Goal: Task Accomplishment & Management: Use online tool/utility

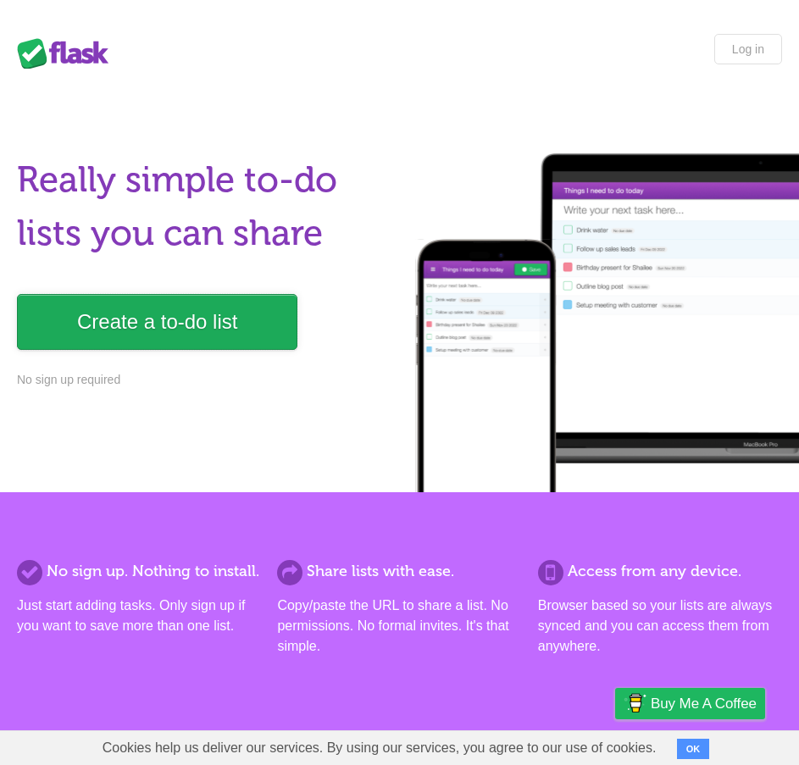
click at [258, 330] on link "Create a to-do list" at bounding box center [157, 322] width 280 height 56
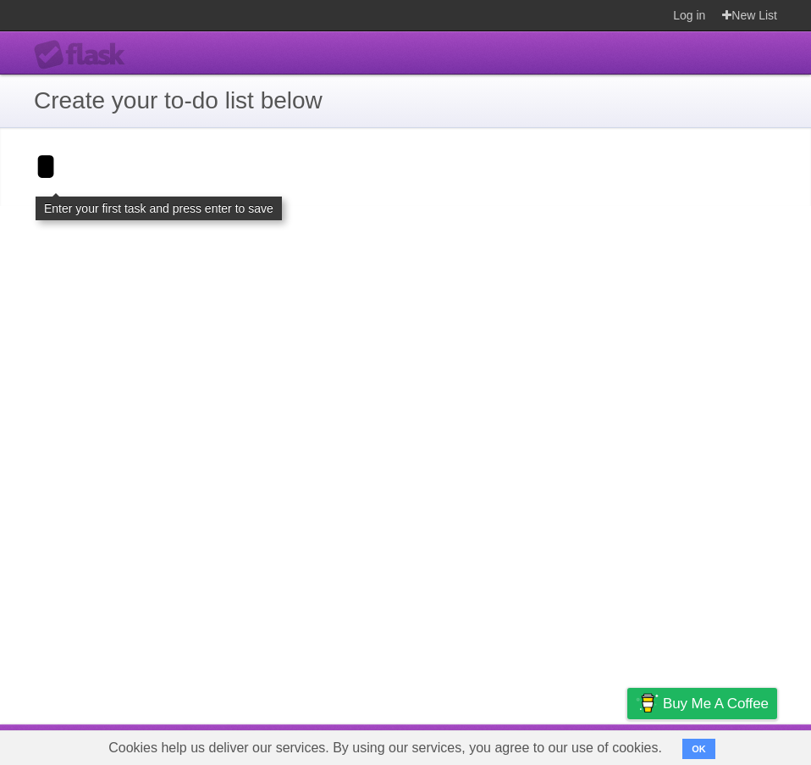
type input "*"
click input "**********" at bounding box center [0, 0] width 0 height 0
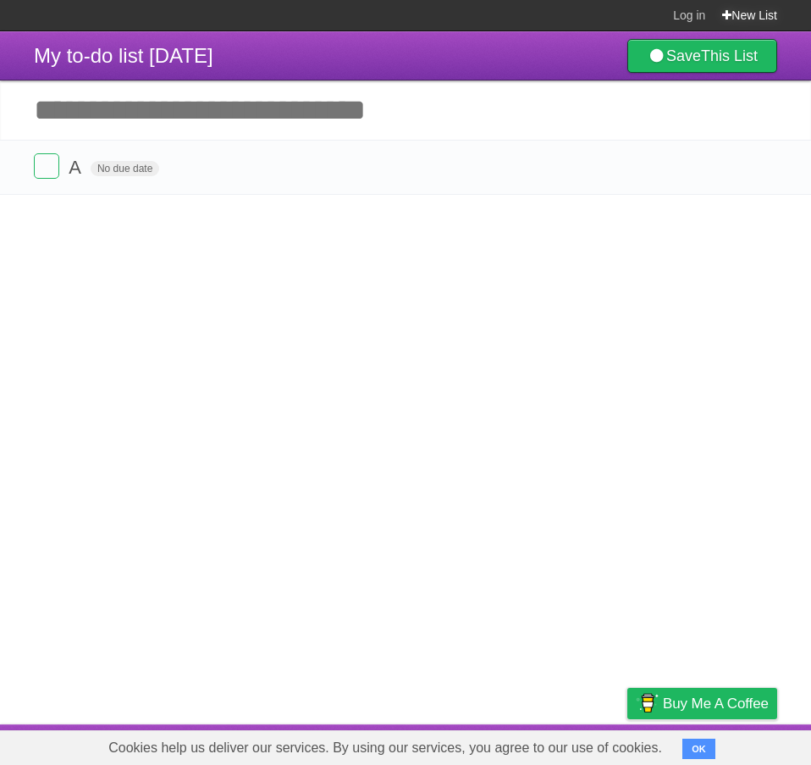
click at [750, 19] on link "New List" at bounding box center [749, 15] width 55 height 30
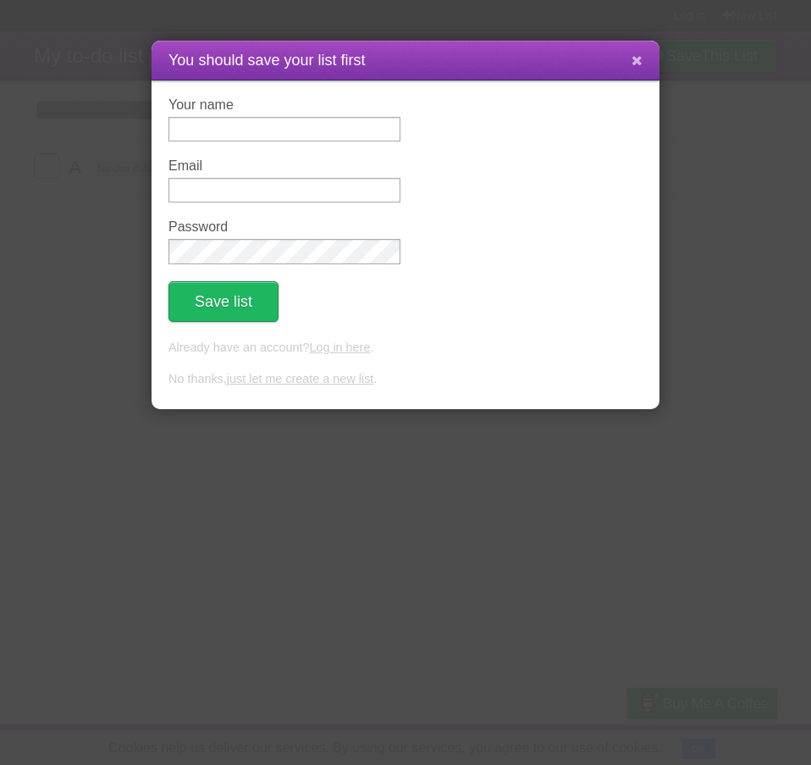
click at [635, 56] on icon at bounding box center [637, 60] width 11 height 14
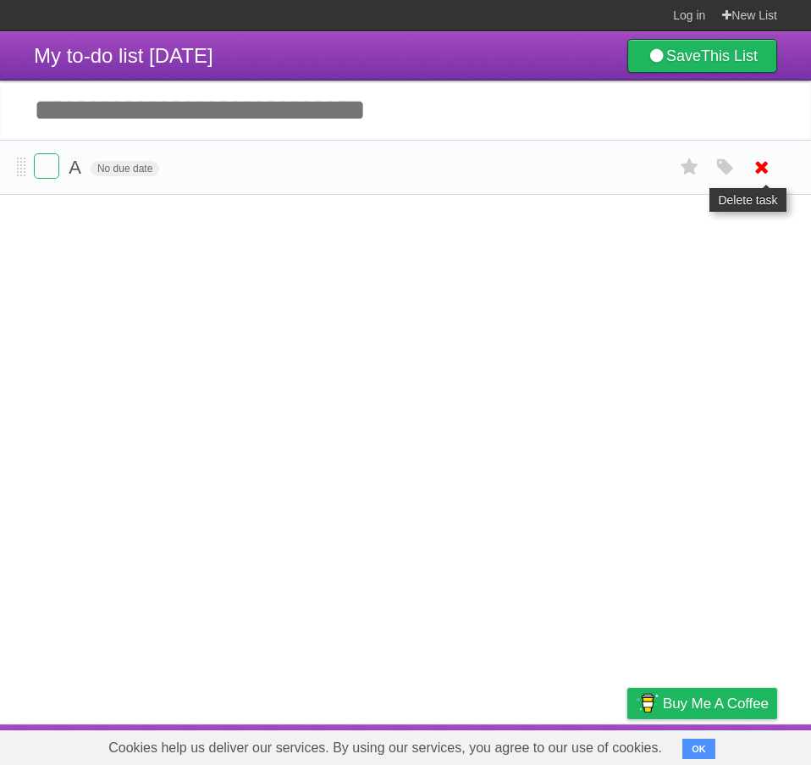
click at [750, 170] on icon at bounding box center [762, 167] width 24 height 28
